Goal: Task Accomplishment & Management: Manage account settings

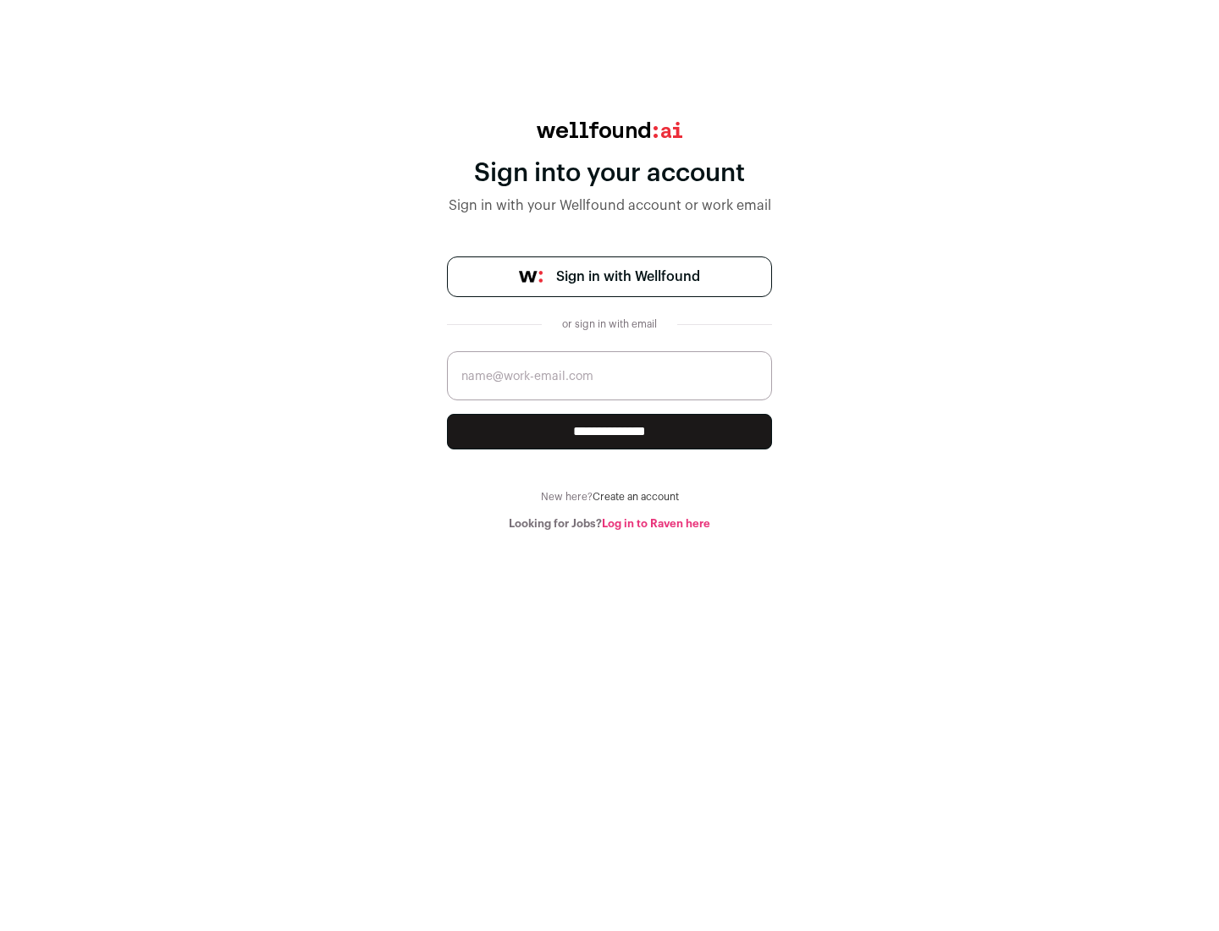
click at [627, 277] on span "Sign in with Wellfound" at bounding box center [628, 277] width 144 height 20
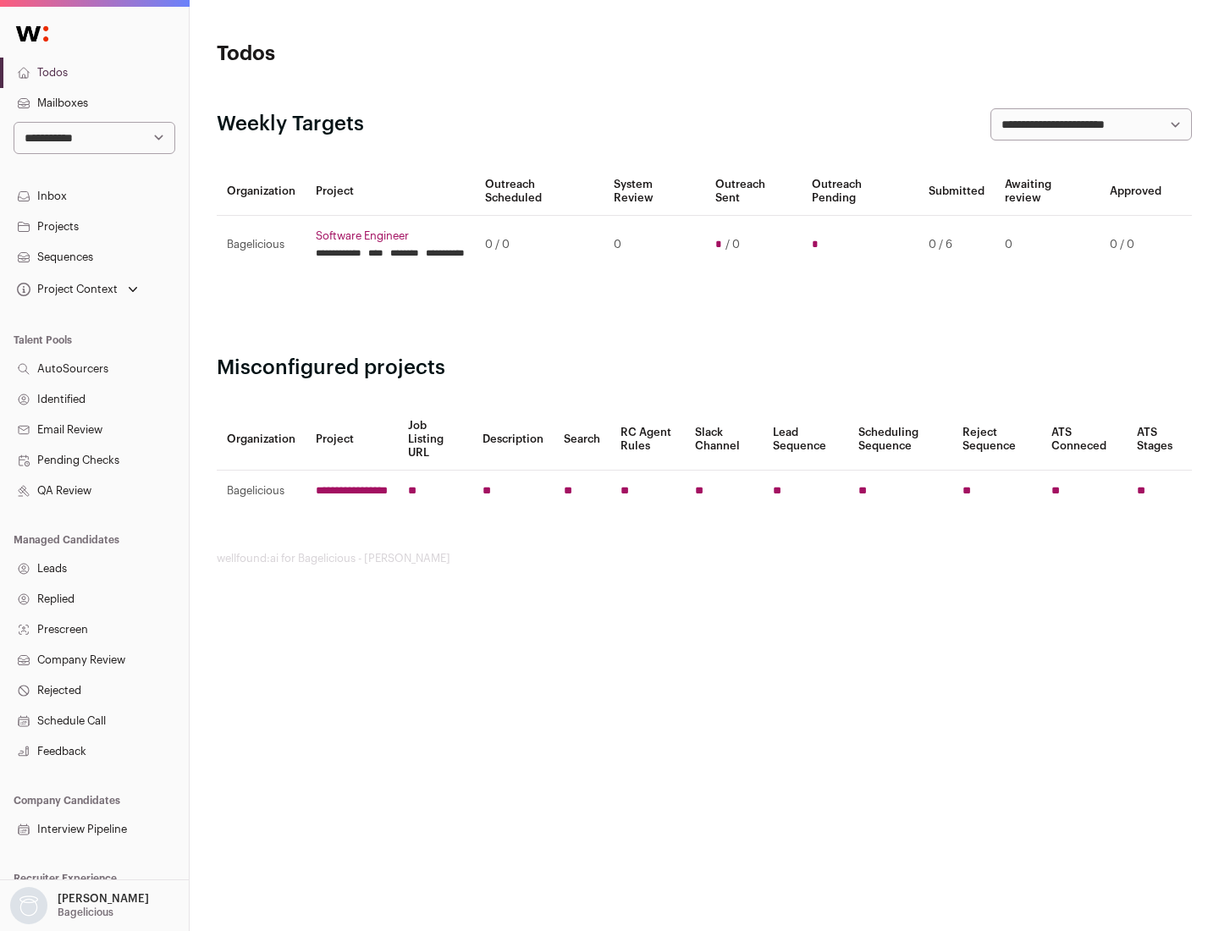
click at [94, 226] on link "Projects" at bounding box center [94, 227] width 189 height 30
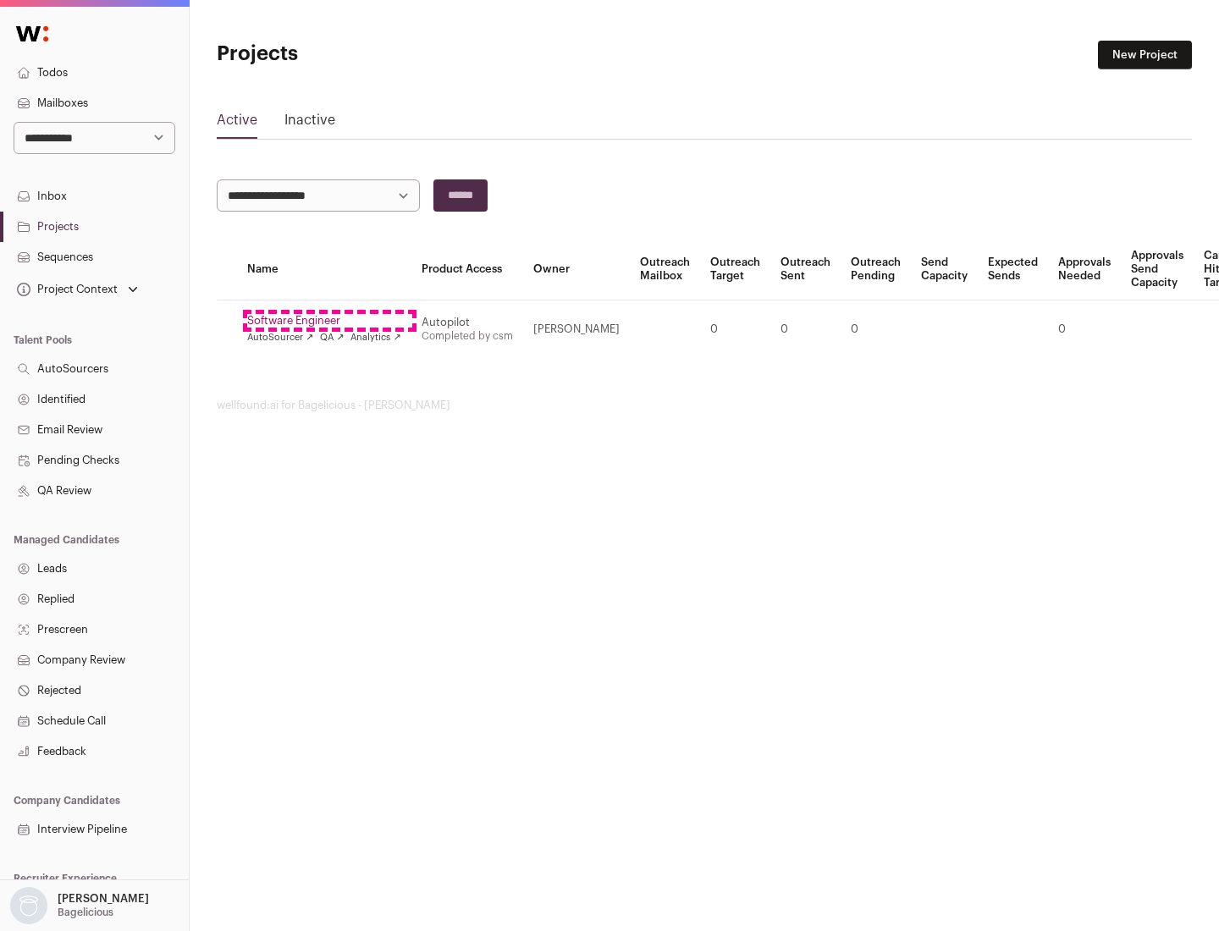
click at [329, 321] on link "Software Engineer" at bounding box center [324, 321] width 154 height 14
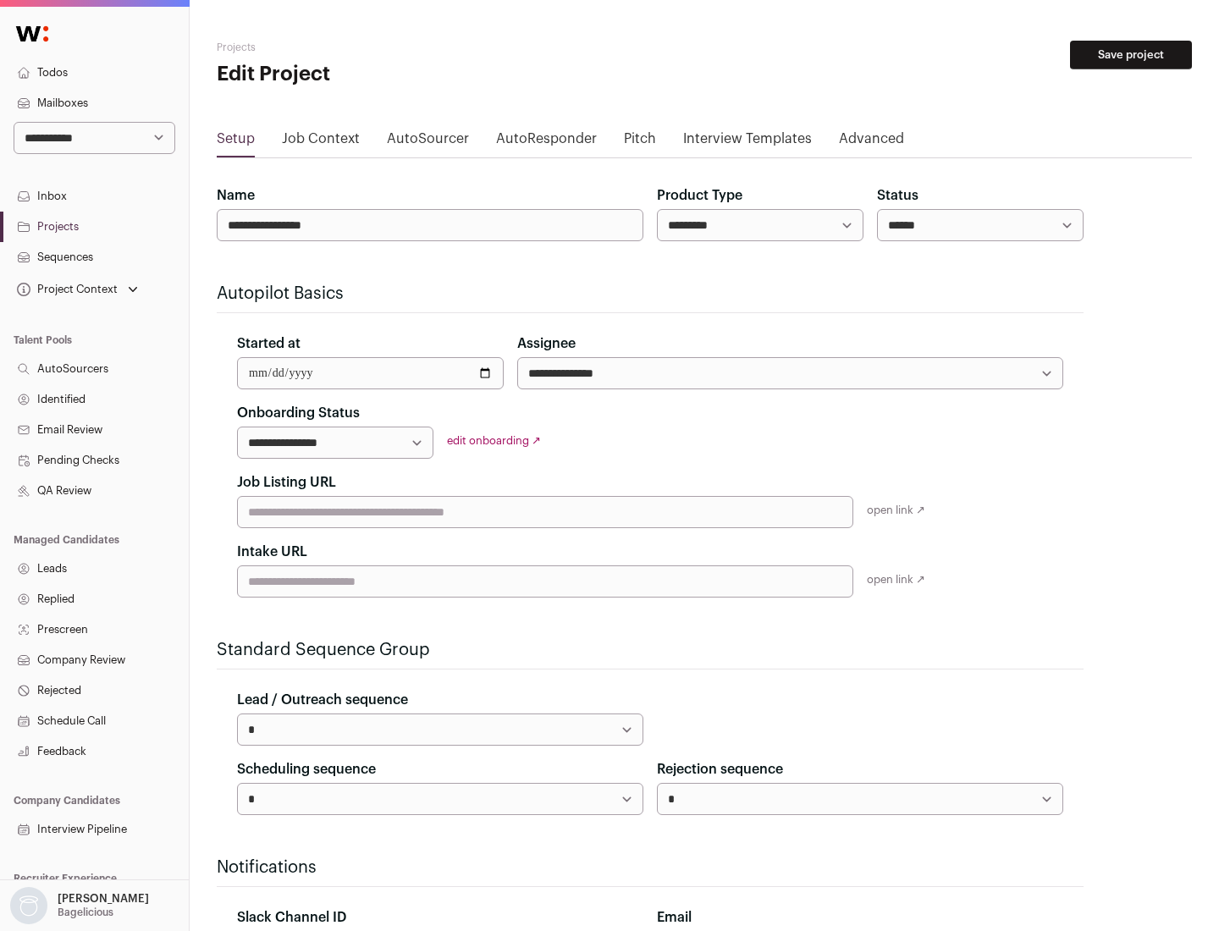
click at [1131, 55] on button "Save project" at bounding box center [1131, 55] width 122 height 29
